Goal: Find specific page/section: Find specific page/section

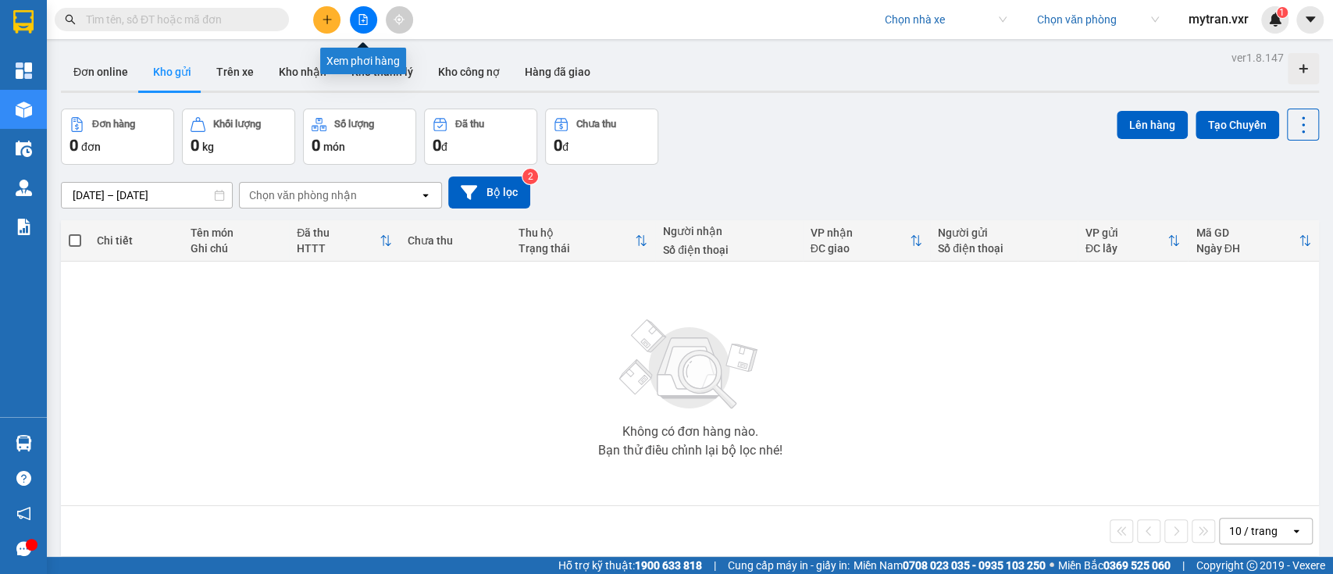
click at [373, 23] on button at bounding box center [363, 19] width 27 height 27
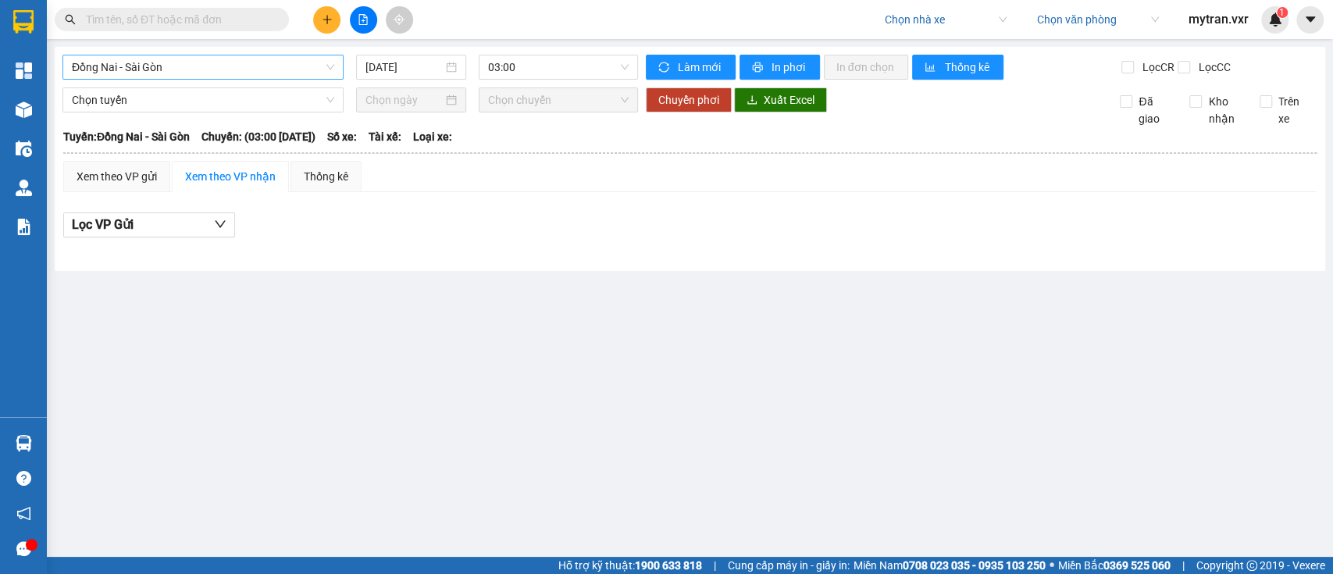
click at [244, 74] on span "Đồng Nai - Sài Gòn" at bounding box center [203, 66] width 262 height 23
